Goal: Task Accomplishment & Management: Manage account settings

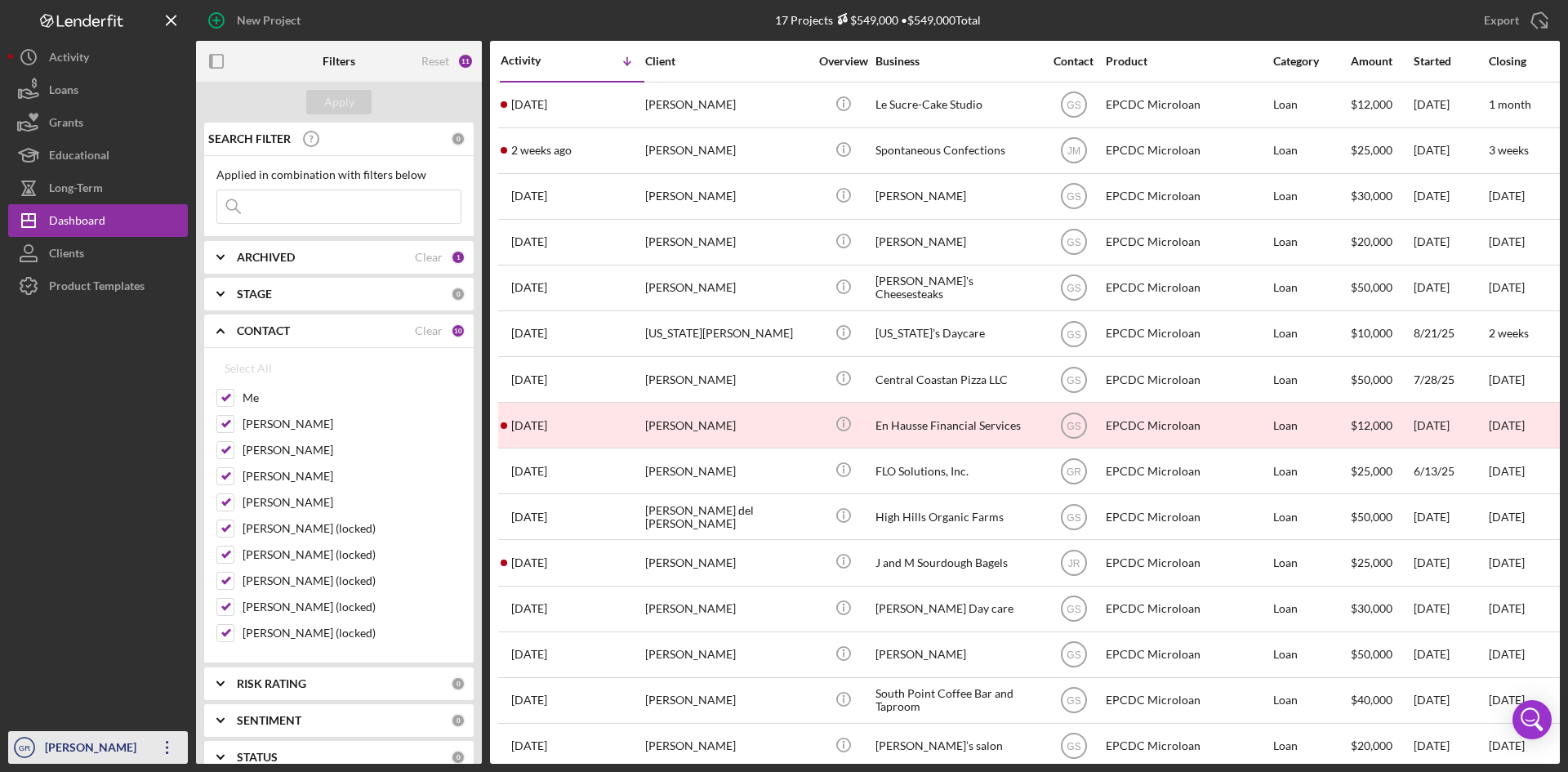
click at [42, 756] on div "[PERSON_NAME]" at bounding box center [94, 749] width 106 height 37
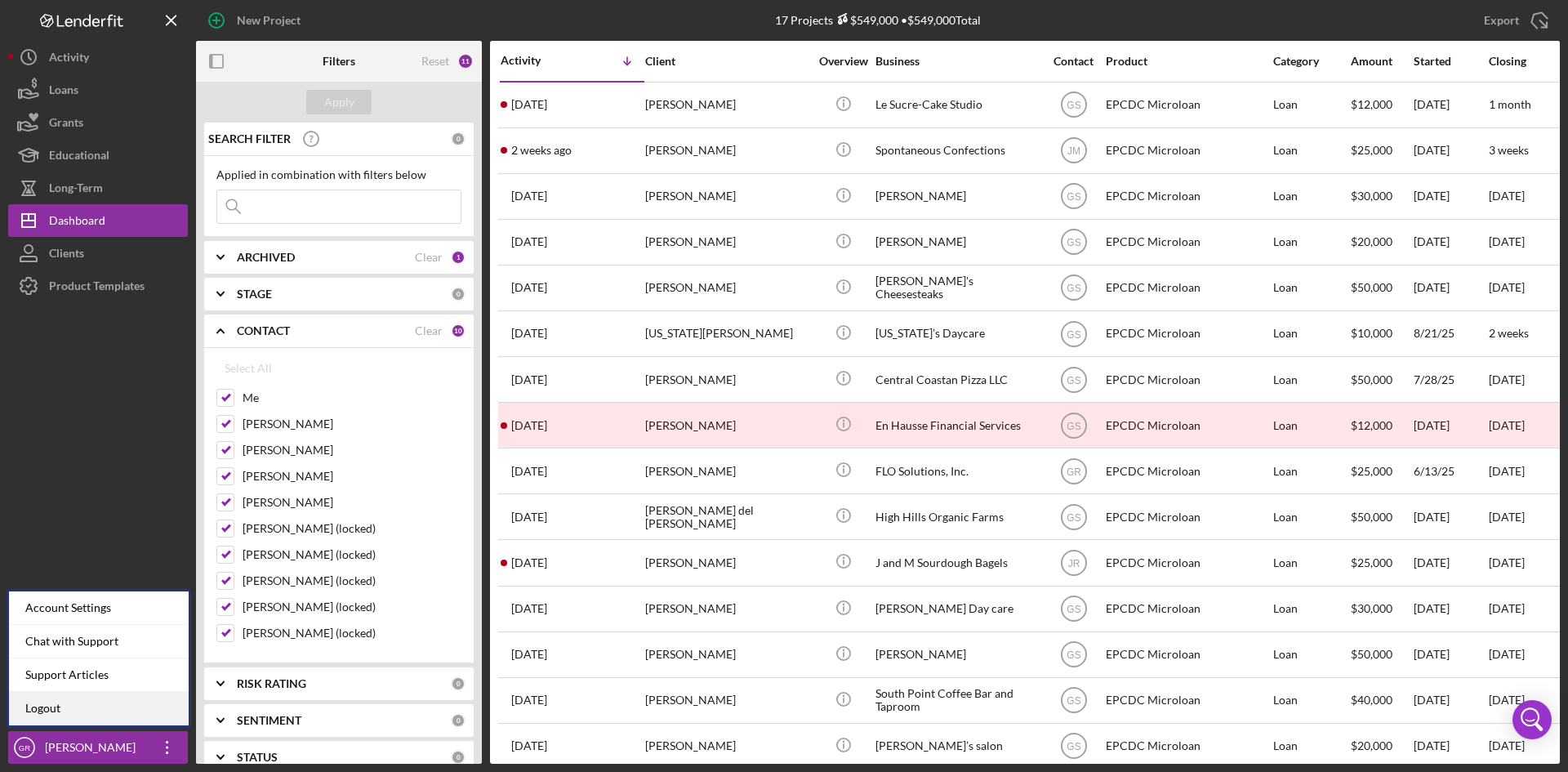
click at [106, 699] on link "Logout" at bounding box center [99, 708] width 180 height 34
